Goal: Information Seeking & Learning: Check status

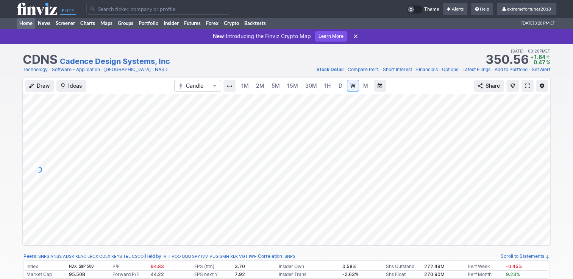
click at [31, 23] on link "Home" at bounding box center [26, 22] width 19 height 11
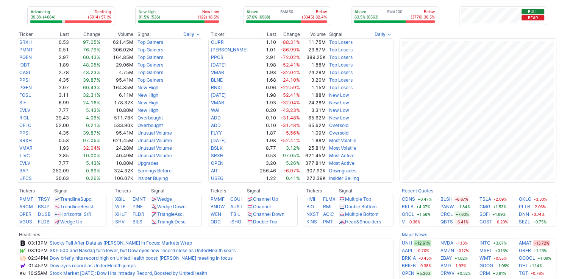
scroll to position [189, 0]
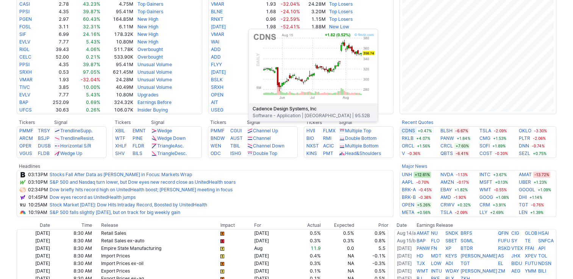
click at [411, 133] on link "CDNS" at bounding box center [408, 131] width 13 height 8
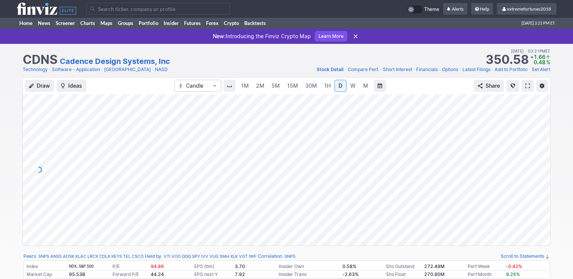
click at [525, 86] on span at bounding box center [527, 86] width 5 height 6
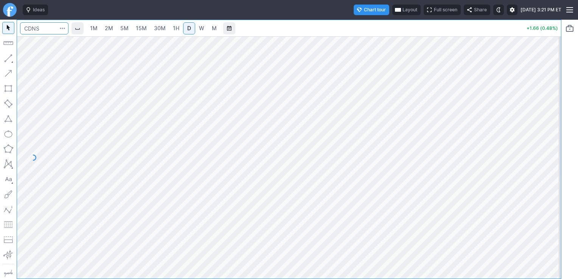
click at [53, 30] on input "Search" at bounding box center [44, 28] width 48 height 12
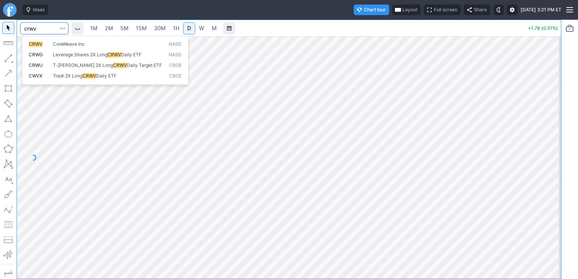
type input "crwv"
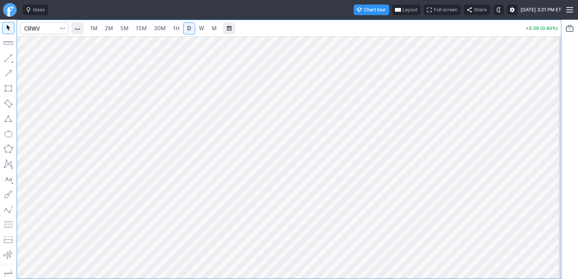
drag, startPoint x: 553, startPoint y: 97, endPoint x: 545, endPoint y: 148, distance: 52.0
click at [563, 151] on div "1M 2M 5M 15M 30M 1H D W M +0.39 (0.40%)" at bounding box center [289, 150] width 578 height 260
drag, startPoint x: 549, startPoint y: 122, endPoint x: 552, endPoint y: 135, distance: 14.0
click at [552, 135] on div at bounding box center [554, 156] width 16 height 224
